Goal: Communication & Community: Answer question/provide support

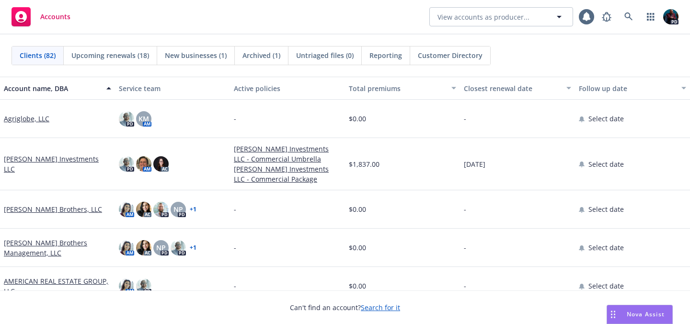
click at [624, 312] on div "Nova Assist" at bounding box center [645, 314] width 53 height 8
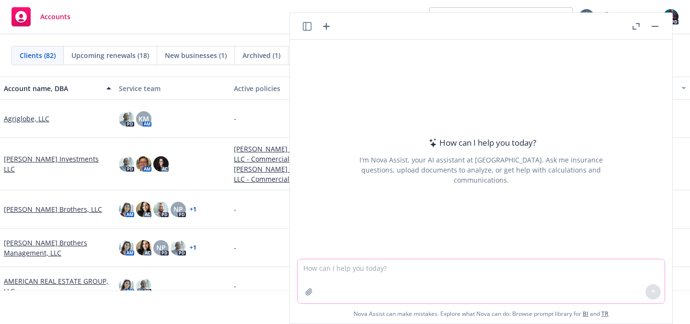
click at [348, 270] on textarea at bounding box center [481, 281] width 367 height 44
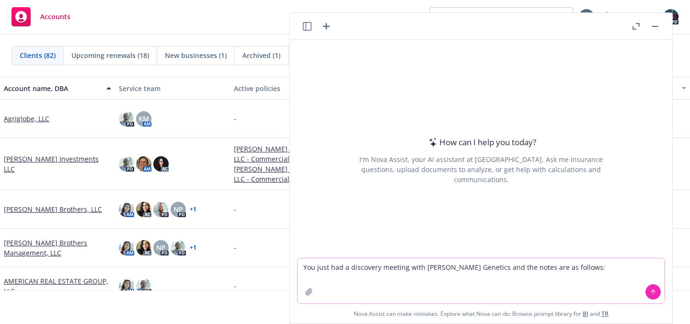
type textarea "You just had a discovery meeting with [PERSON_NAME] Genetics and the notes are …"
click at [172, 24] on div "Accounts View accounts as producer... 1 PD" at bounding box center [345, 17] width 690 height 35
click at [260, 33] on div "Accounts View accounts as producer... 1 PD" at bounding box center [345, 17] width 690 height 35
